Goal: Find specific page/section: Find specific page/section

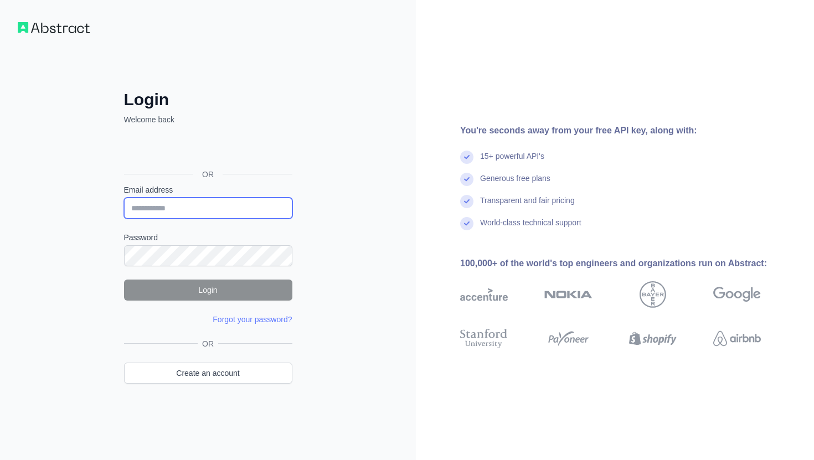
click at [258, 201] on input "Email address" at bounding box center [208, 208] width 168 height 21
paste input "**********"
type input "**********"
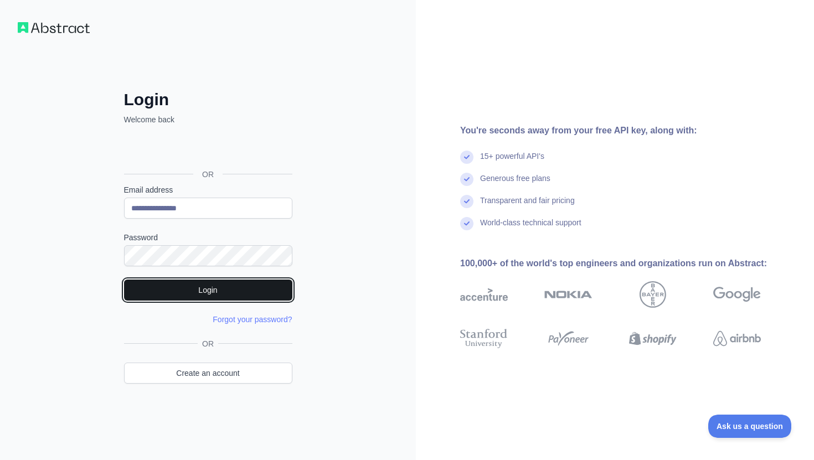
click at [230, 291] on button "Login" at bounding box center [208, 290] width 168 height 21
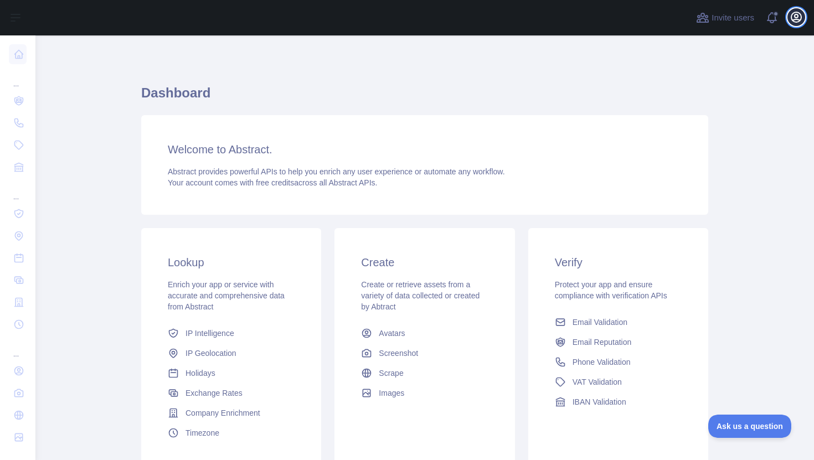
click at [800, 20] on icon "button" at bounding box center [797, 17] width 10 height 10
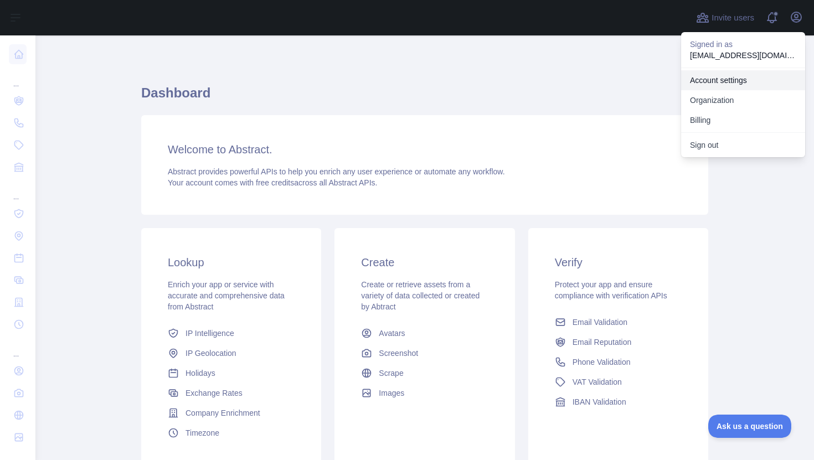
click at [750, 80] on link "Account settings" at bounding box center [744, 80] width 124 height 20
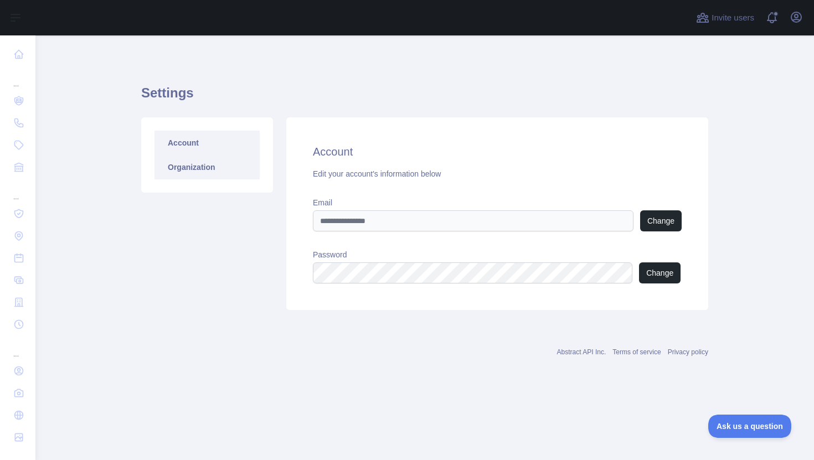
click at [227, 177] on link "Organization" at bounding box center [207, 167] width 105 height 24
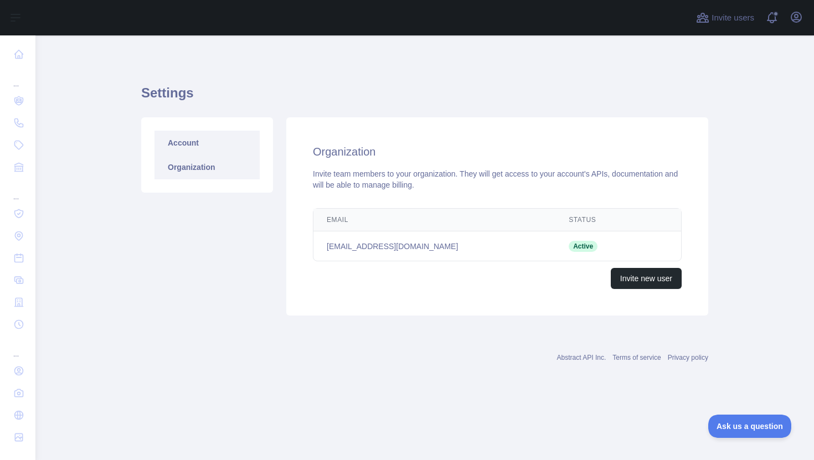
click at [218, 145] on link "Account" at bounding box center [207, 143] width 105 height 24
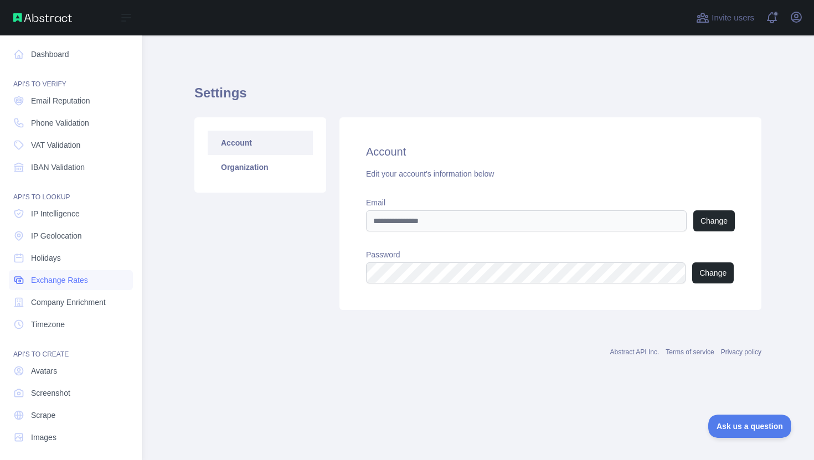
scroll to position [5, 0]
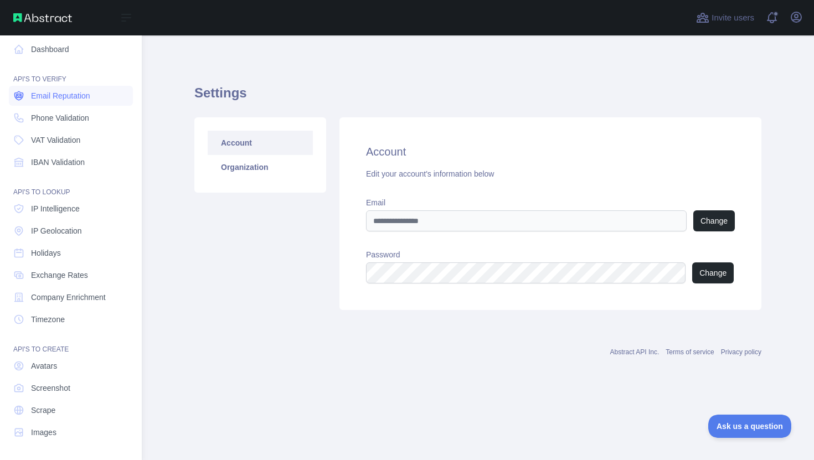
click at [95, 104] on link "Email Reputation" at bounding box center [71, 96] width 124 height 20
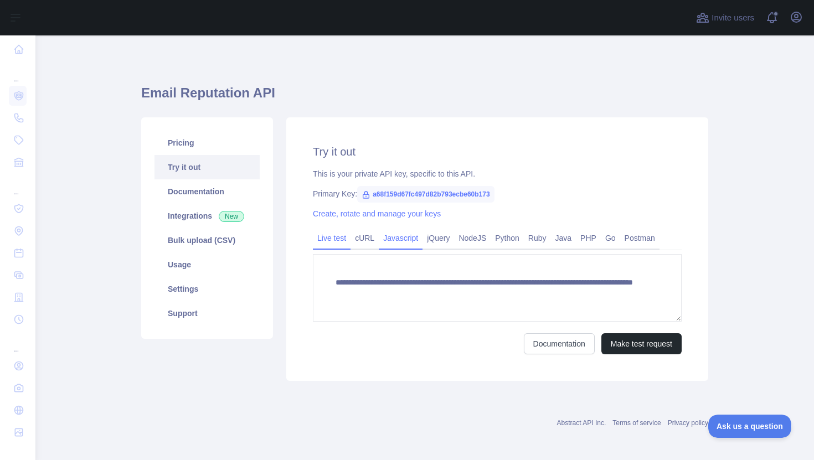
click at [406, 237] on link "Javascript" at bounding box center [401, 238] width 44 height 18
